Goal: Task Accomplishment & Management: Use online tool/utility

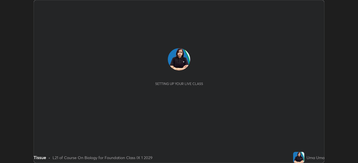
scroll to position [163, 357]
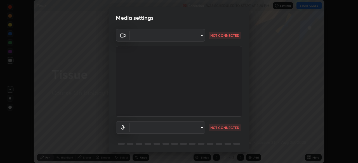
type input "7d393a75b5efabb373047579b199f96731eb4933b6c70bc853c0b4e4a878a56a"
type input "default"
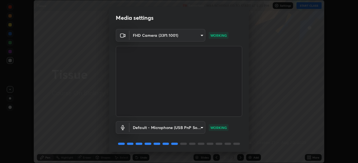
scroll to position [20, 0]
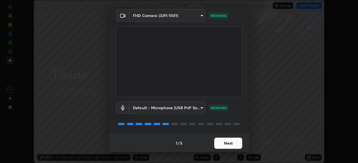
click at [221, 144] on button "Next" at bounding box center [228, 143] width 28 height 11
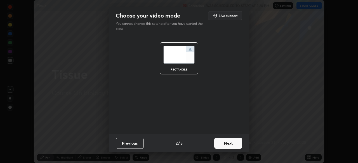
scroll to position [0, 0]
click at [221, 145] on button "Next" at bounding box center [228, 143] width 28 height 11
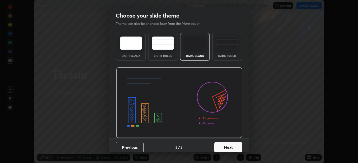
click at [222, 146] on button "Next" at bounding box center [228, 147] width 28 height 11
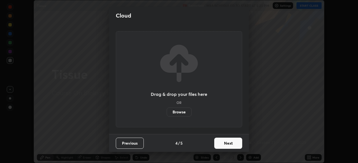
click at [223, 147] on button "Next" at bounding box center [228, 143] width 28 height 11
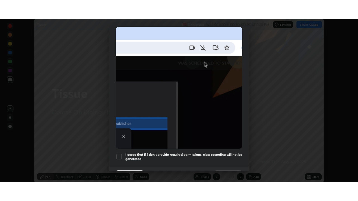
scroll to position [134, 0]
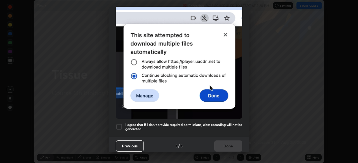
click at [203, 123] on h5 "I agree that if I don't provide required permissions, class recording will not …" at bounding box center [183, 127] width 117 height 9
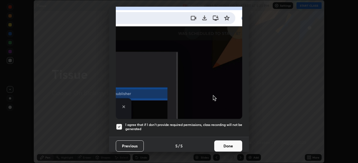
click at [220, 146] on button "Done" at bounding box center [228, 146] width 28 height 11
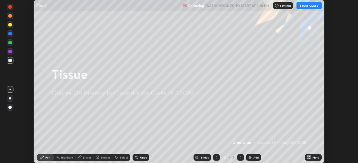
click at [306, 5] on button "START CLASS" at bounding box center [308, 5] width 25 height 7
click at [308, 159] on icon at bounding box center [307, 158] width 1 height 1
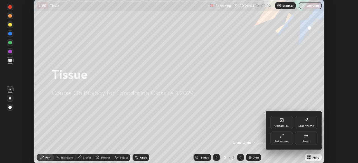
click at [285, 139] on div "Full screen" at bounding box center [281, 138] width 22 height 13
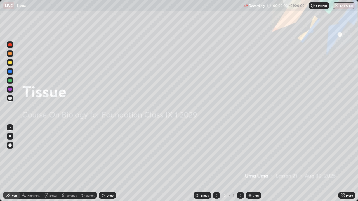
scroll to position [201, 358]
click at [255, 163] on div "Add" at bounding box center [255, 195] width 5 height 3
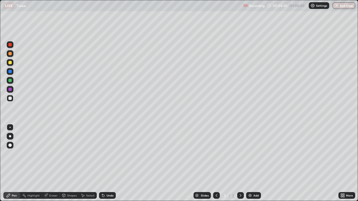
click at [53, 163] on div "Eraser" at bounding box center [53, 195] width 8 height 3
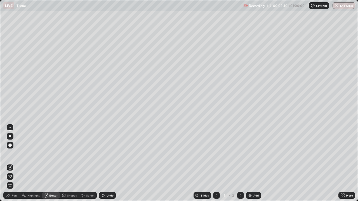
click at [14, 163] on div "Pen" at bounding box center [14, 195] width 5 height 3
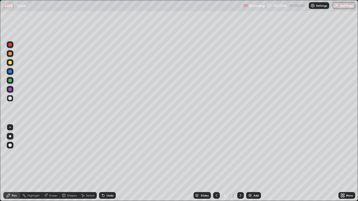
click at [252, 163] on div "Add" at bounding box center [253, 195] width 15 height 7
click at [251, 163] on img at bounding box center [249, 195] width 4 height 4
click at [48, 163] on div "Eraser" at bounding box center [51, 195] width 18 height 7
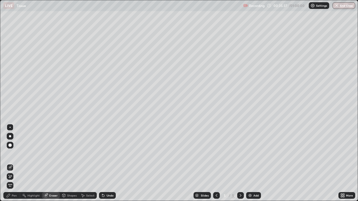
click at [15, 163] on div "Pen" at bounding box center [14, 195] width 5 height 3
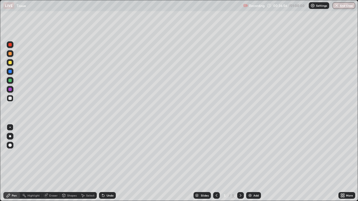
click at [11, 83] on div at bounding box center [10, 80] width 7 height 7
click at [10, 98] on div at bounding box center [9, 98] width 3 height 3
click at [11, 99] on div at bounding box center [10, 98] width 7 height 7
click at [53, 163] on div "Eraser" at bounding box center [53, 195] width 8 height 3
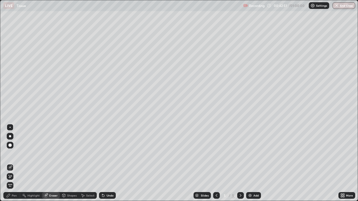
click at [12, 163] on div "Pen" at bounding box center [14, 195] width 5 height 3
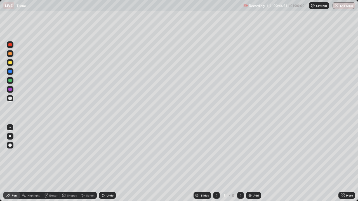
click at [48, 163] on div "Eraser" at bounding box center [51, 195] width 18 height 7
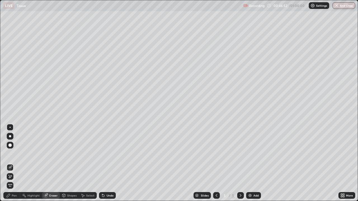
click at [11, 163] on icon at bounding box center [10, 176] width 4 height 5
click at [17, 163] on div "Pen" at bounding box center [11, 195] width 17 height 7
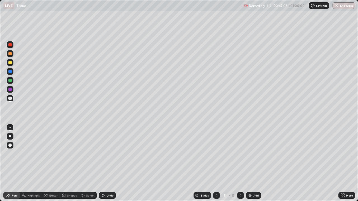
click at [11, 90] on div at bounding box center [9, 89] width 3 height 3
click at [10, 101] on div at bounding box center [10, 98] width 7 height 7
click at [341, 7] on button "End Class" at bounding box center [344, 5] width 22 height 7
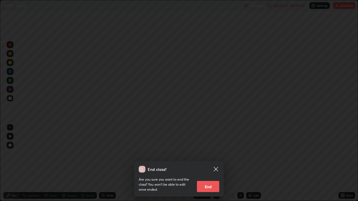
click at [215, 163] on button "End" at bounding box center [208, 186] width 22 height 11
